Goal: Information Seeking & Learning: Learn about a topic

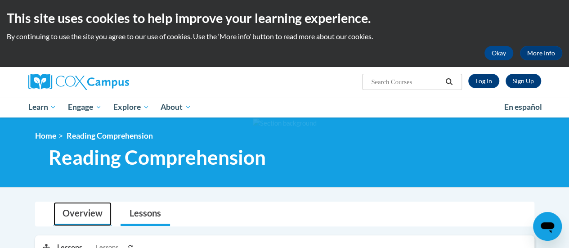
click at [68, 218] on link "Overview" at bounding box center [83, 214] width 58 height 24
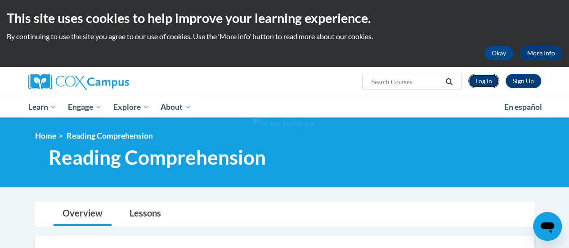
click at [490, 80] on link "Log In" at bounding box center [483, 81] width 31 height 14
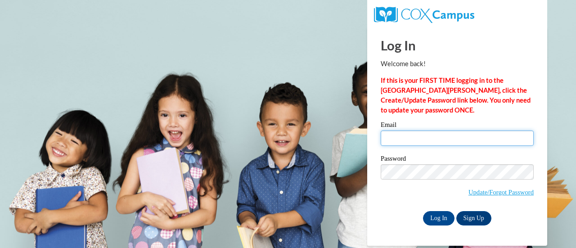
type input "nelsonb@fortschools.org"
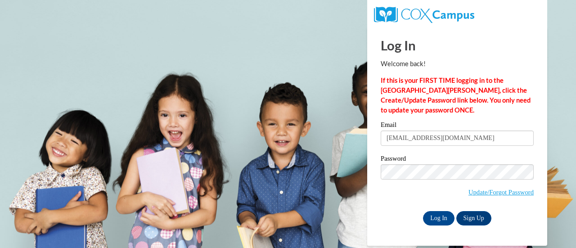
click at [393, 134] on input "nelsonb@fortschools.org" at bounding box center [457, 137] width 153 height 15
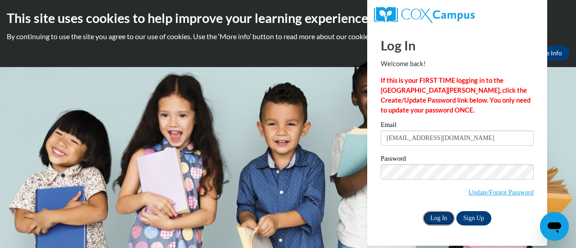
click at [438, 216] on input "Log In" at bounding box center [438, 218] width 31 height 14
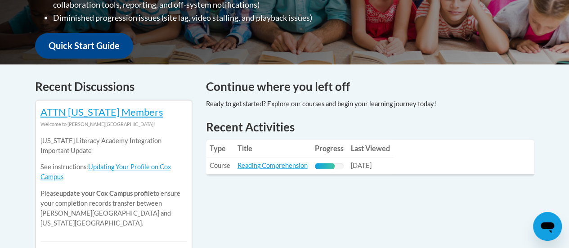
scroll to position [270, 0]
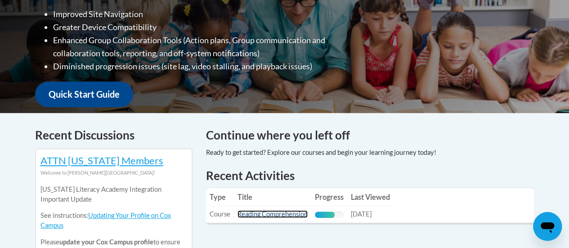
click at [271, 216] on link "Reading Comprehension" at bounding box center [273, 214] width 70 height 8
